Goal: Use online tool/utility: Utilize a website feature to perform a specific function

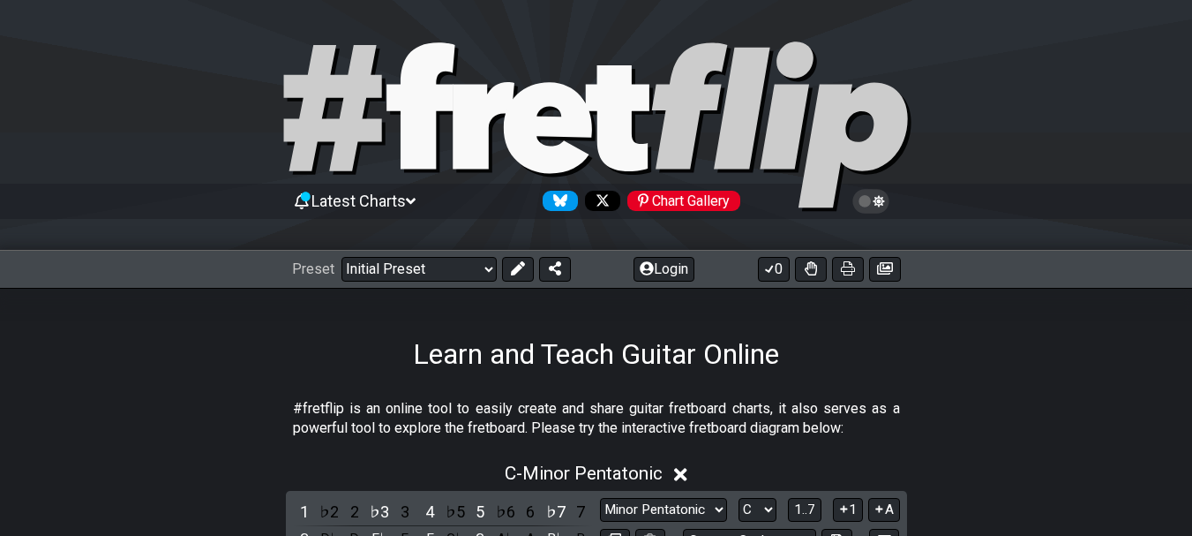
scroll to position [88, 0]
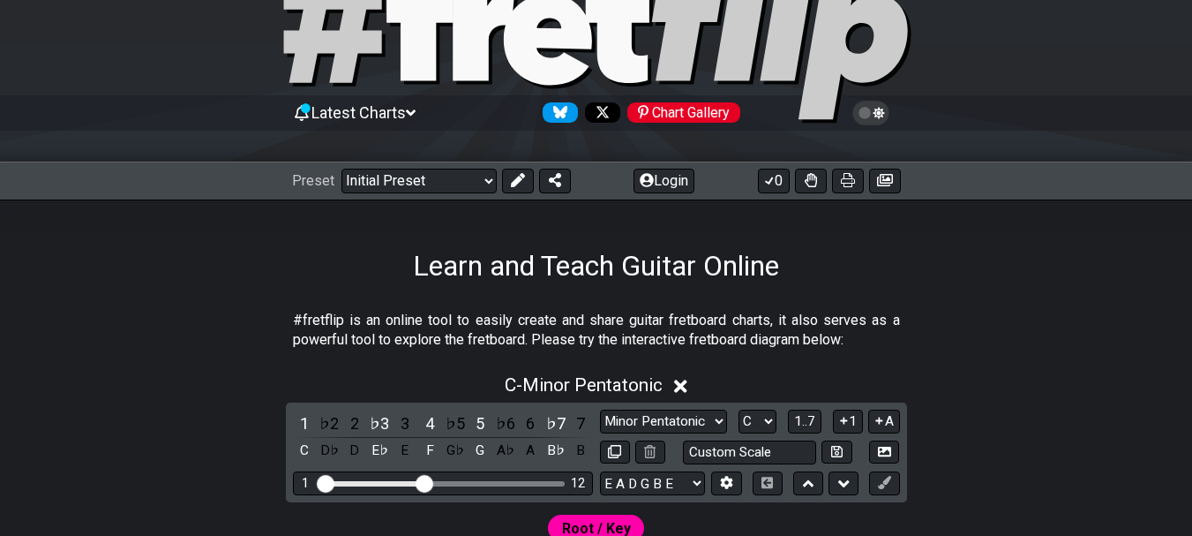
click at [123, 334] on section "#fretflip is an online tool to easily create and share guitar fretboard charts,…" at bounding box center [596, 334] width 1192 height 61
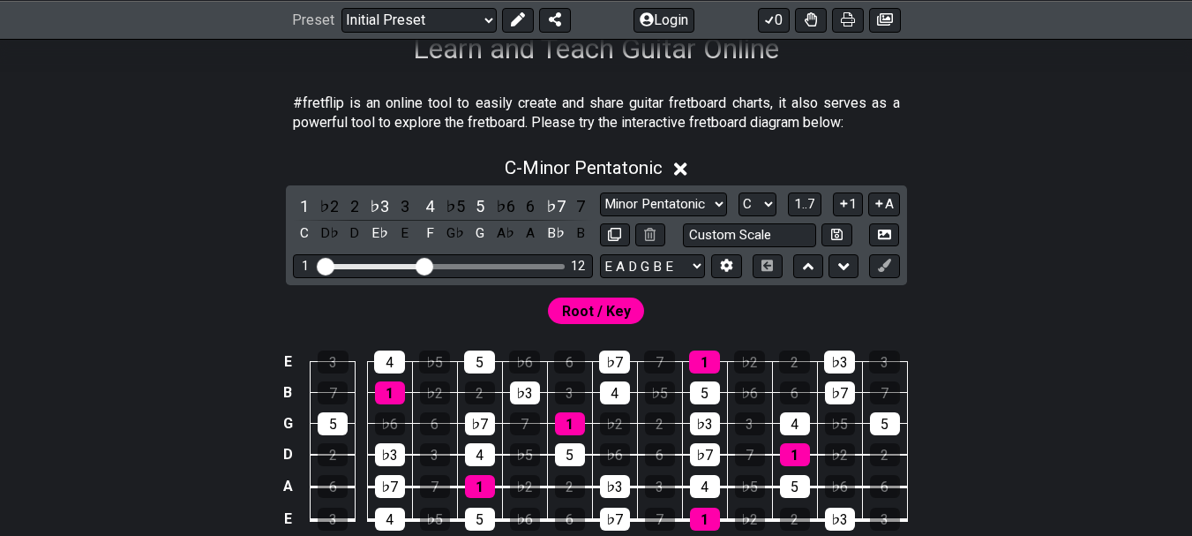
scroll to position [265, 0]
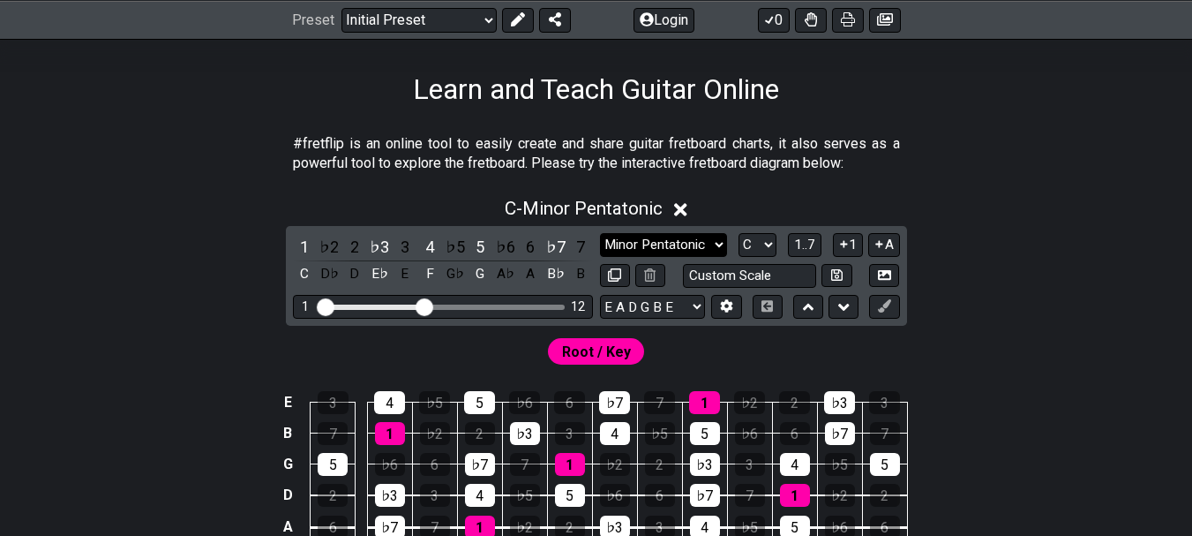
click at [719, 244] on select "Minor Pentatonic Click to edit Minor Pentatonic Major Pentatonic Minor Blues Ma…" at bounding box center [663, 245] width 127 height 24
select select "Major / [PERSON_NAME]"
click at [600, 233] on select "Minor Pentatonic Click to edit Minor Pentatonic Major Pentatonic Minor Blues Ma…" at bounding box center [663, 245] width 127 height 24
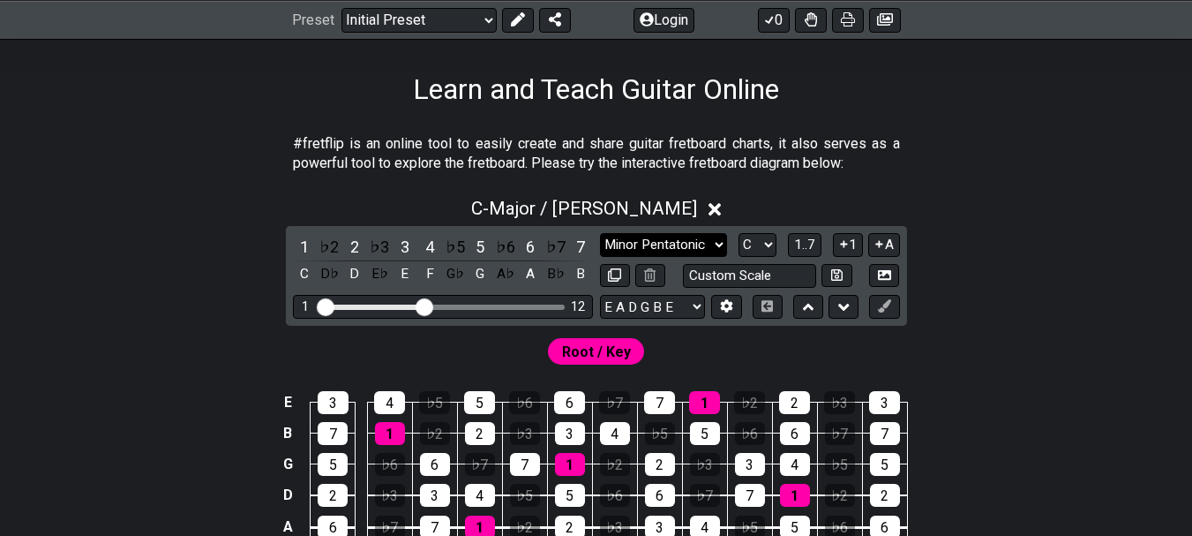
click at [720, 244] on select "Minor Pentatonic Click to edit Minor Pentatonic Major Pentatonic Minor Blues Ma…" at bounding box center [663, 245] width 127 height 24
click at [967, 187] on div "C - Major / Ionian" at bounding box center [596, 203] width 1192 height 33
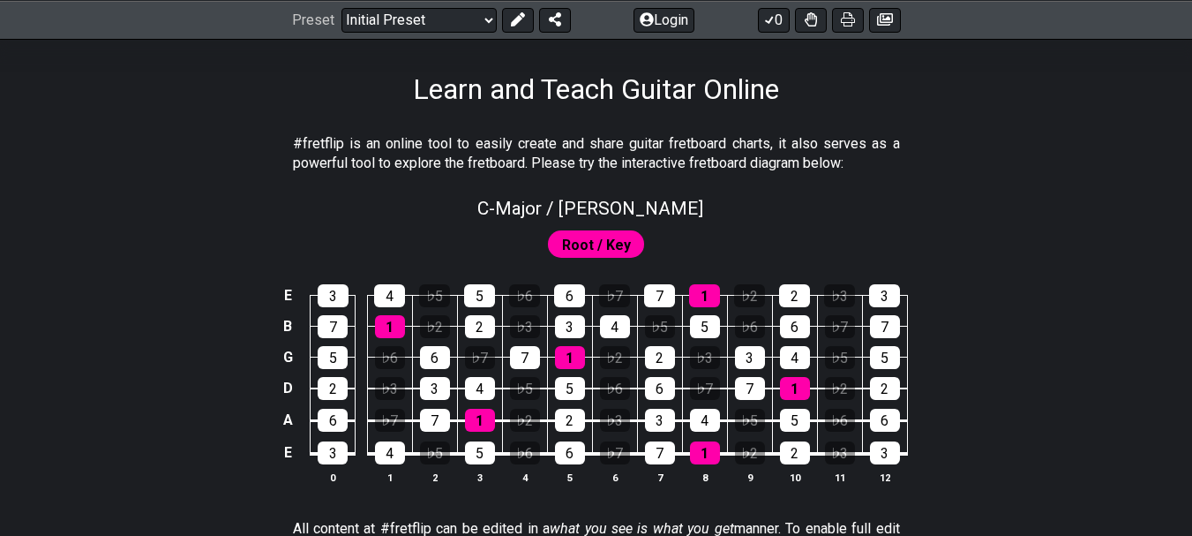
click at [603, 241] on span "Root / Key" at bounding box center [596, 245] width 69 height 26
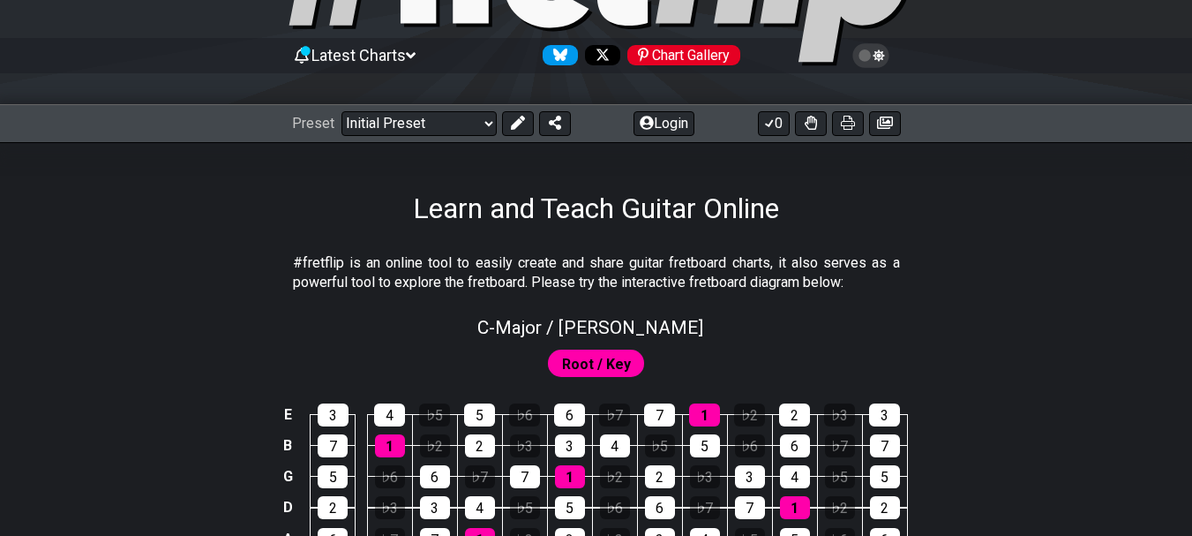
scroll to position [176, 0]
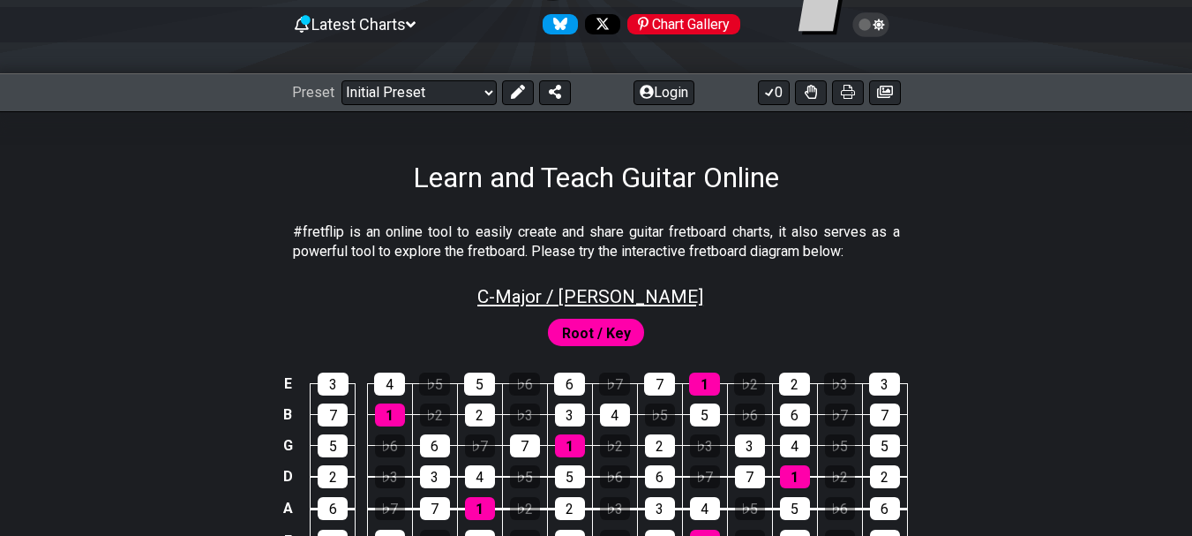
click at [628, 301] on span "C - Major / Ionian" at bounding box center [590, 296] width 226 height 21
select select "Major / [PERSON_NAME]"
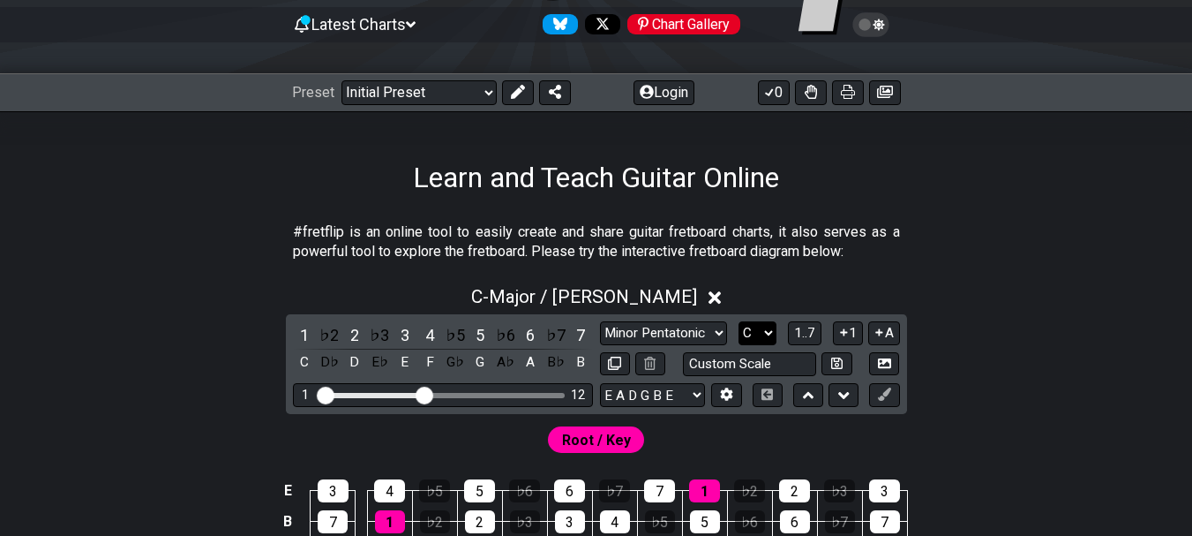
click at [767, 328] on select "A♭ A A♯ B♭ B C C♯ D♭ D D♯ E♭ E F F♯ G♭ G G♯" at bounding box center [758, 333] width 38 height 24
select select "G"
click at [739, 321] on select "A♭ A A♯ B♭ B C C♯ D♭ D D♯ E♭ E F F♯ G♭ G G♯" at bounding box center [758, 333] width 38 height 24
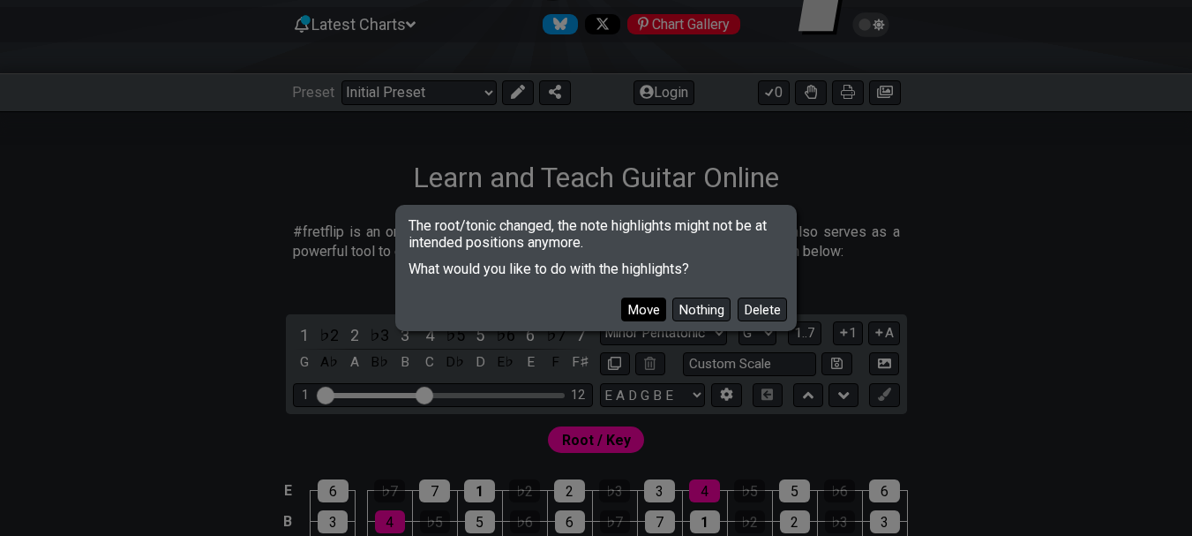
click at [653, 312] on button "Move" at bounding box center [643, 309] width 45 height 24
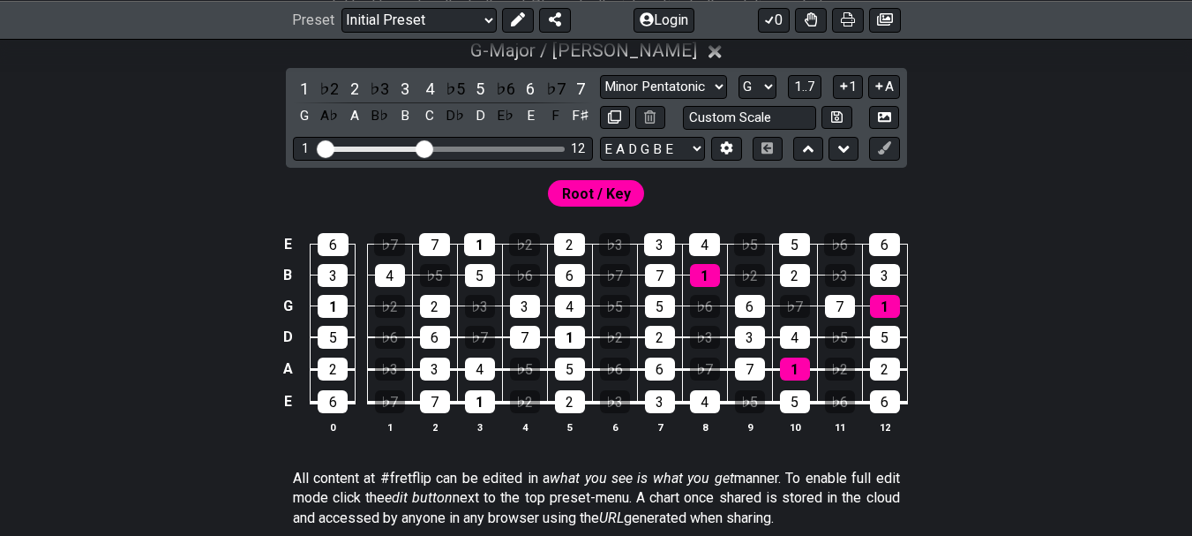
scroll to position [441, 0]
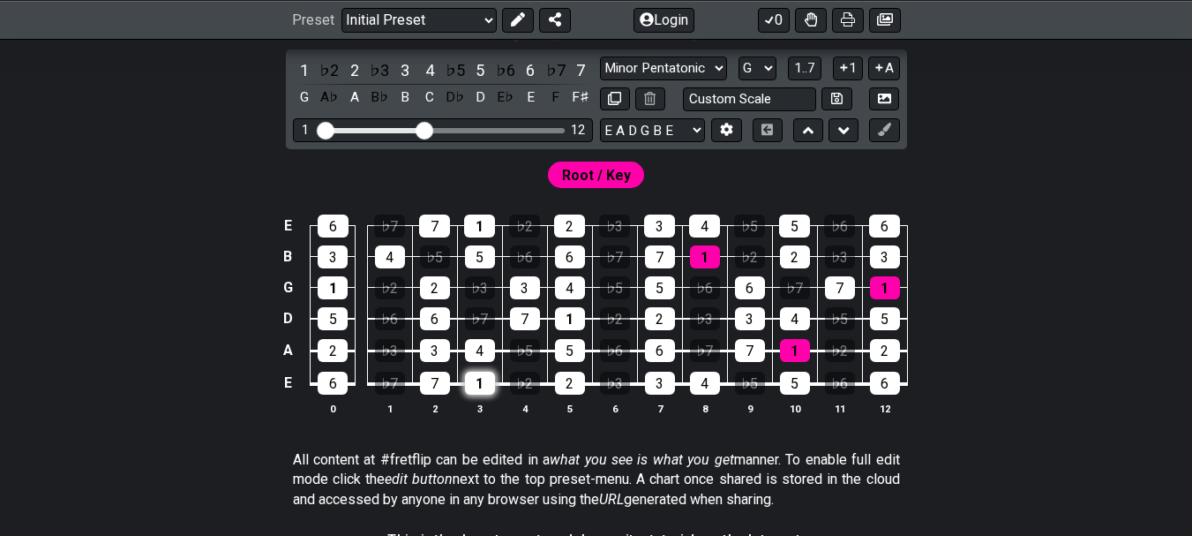
click at [476, 380] on div "1" at bounding box center [480, 382] width 30 height 23
click at [477, 383] on div "1" at bounding box center [480, 382] width 30 height 23
click at [882, 130] on icon at bounding box center [884, 129] width 13 height 13
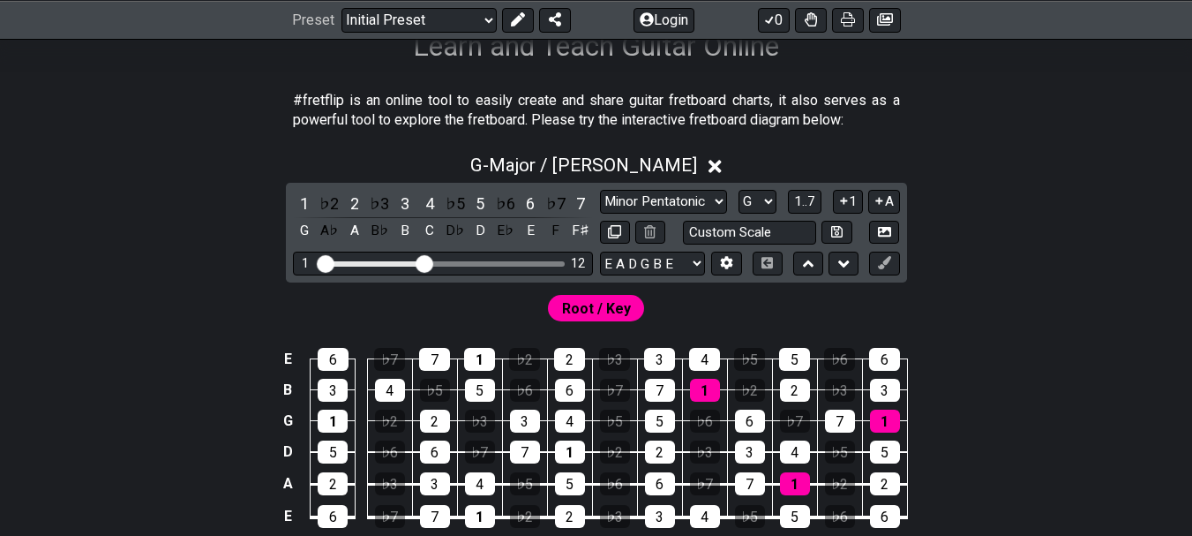
scroll to position [265, 0]
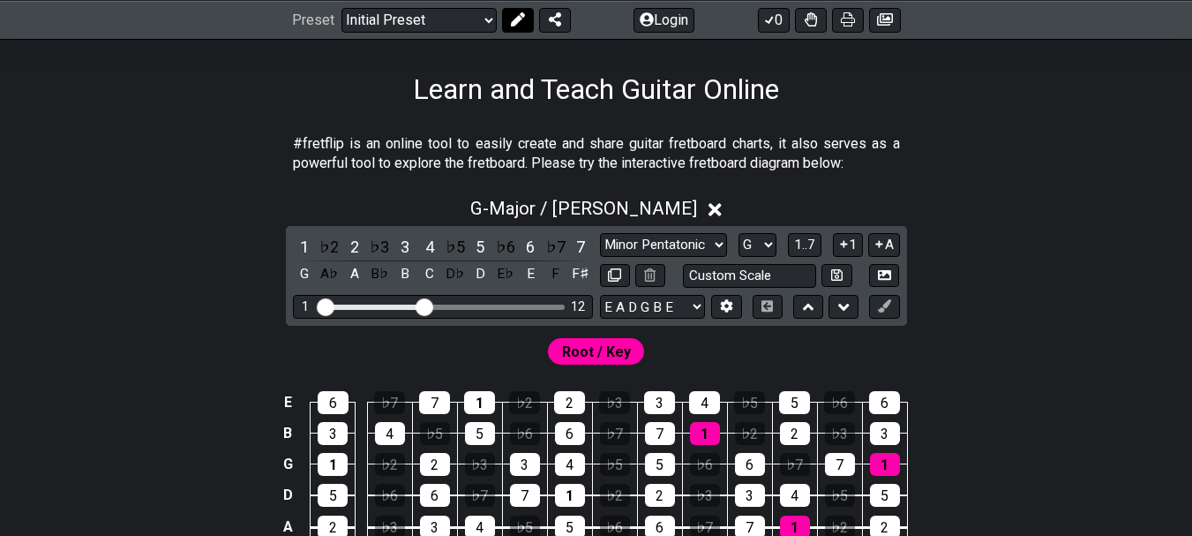
click at [520, 12] on icon at bounding box center [517, 19] width 14 height 14
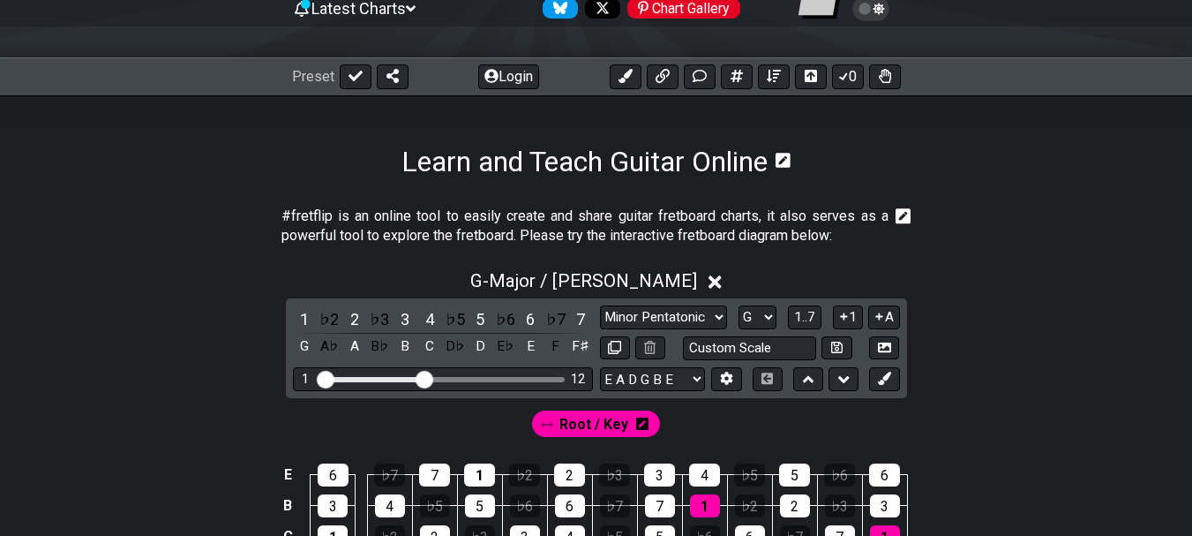
scroll to position [176, 0]
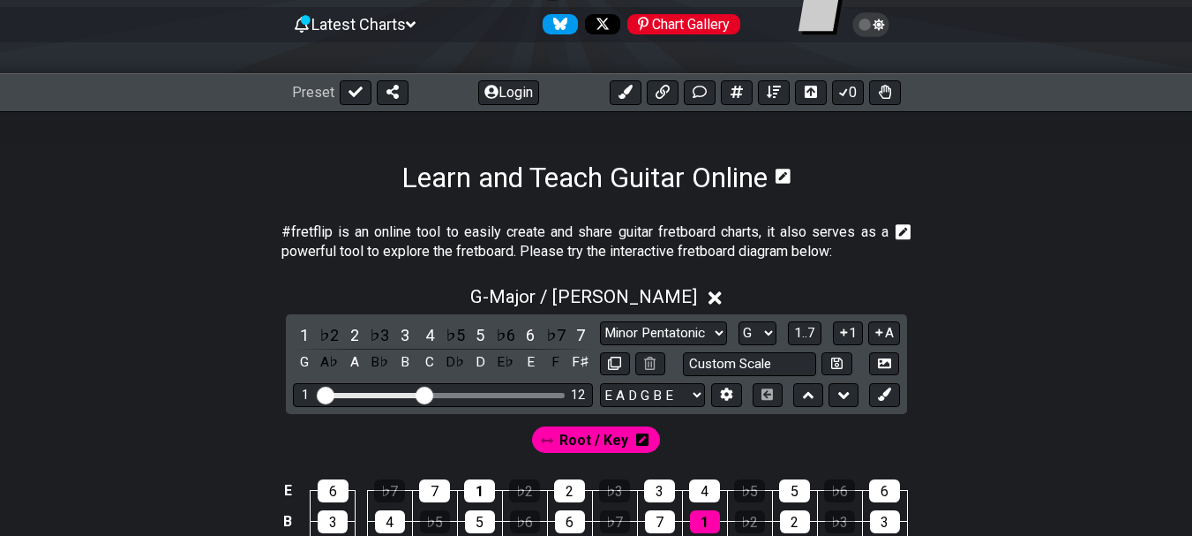
click at [694, 19] on div "Chart Gallery" at bounding box center [683, 24] width 113 height 20
